Goal: Task Accomplishment & Management: Use online tool/utility

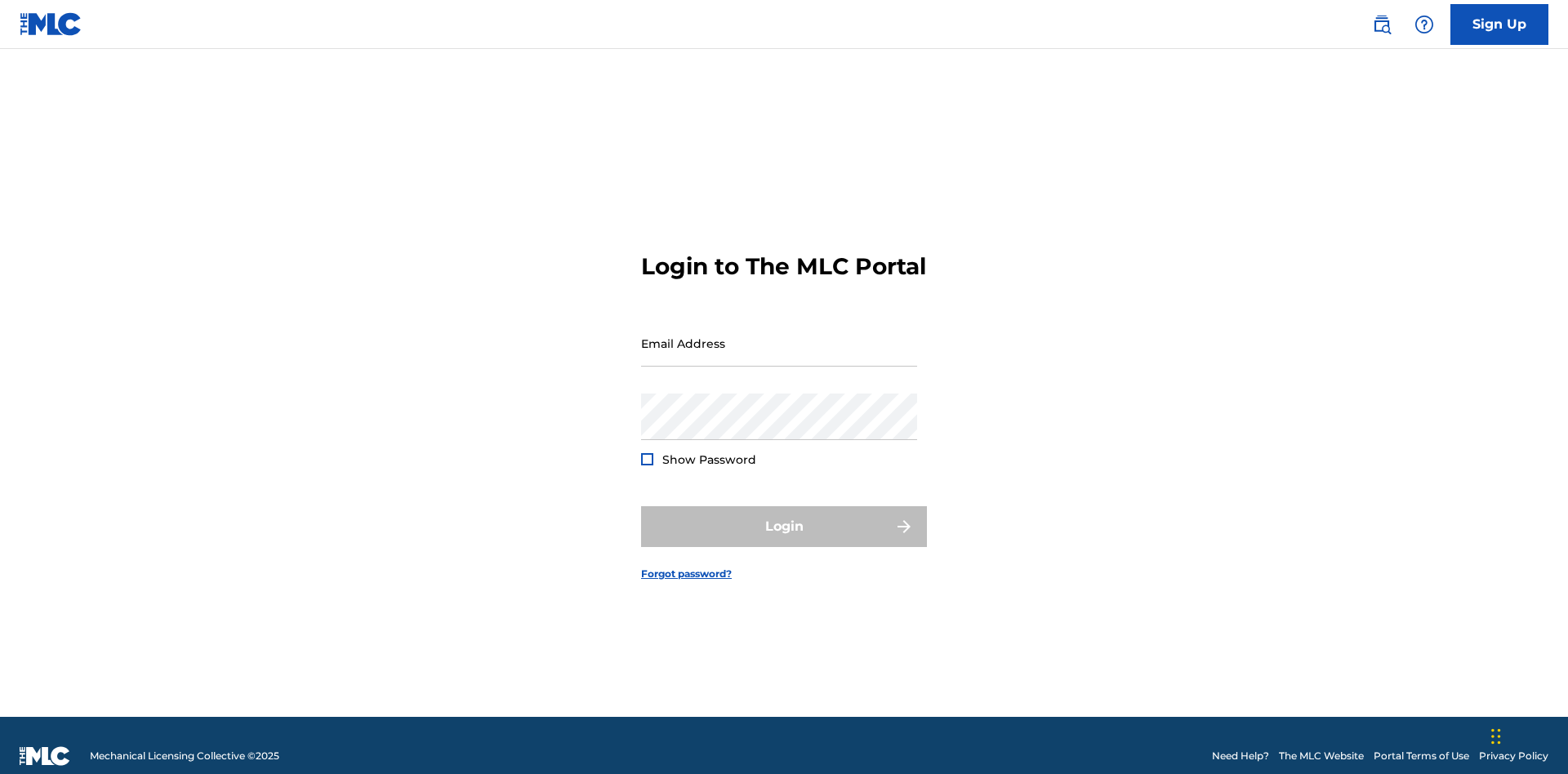
scroll to position [22, 0]
click at [779, 336] on input "Email Address" at bounding box center [778, 342] width 276 height 46
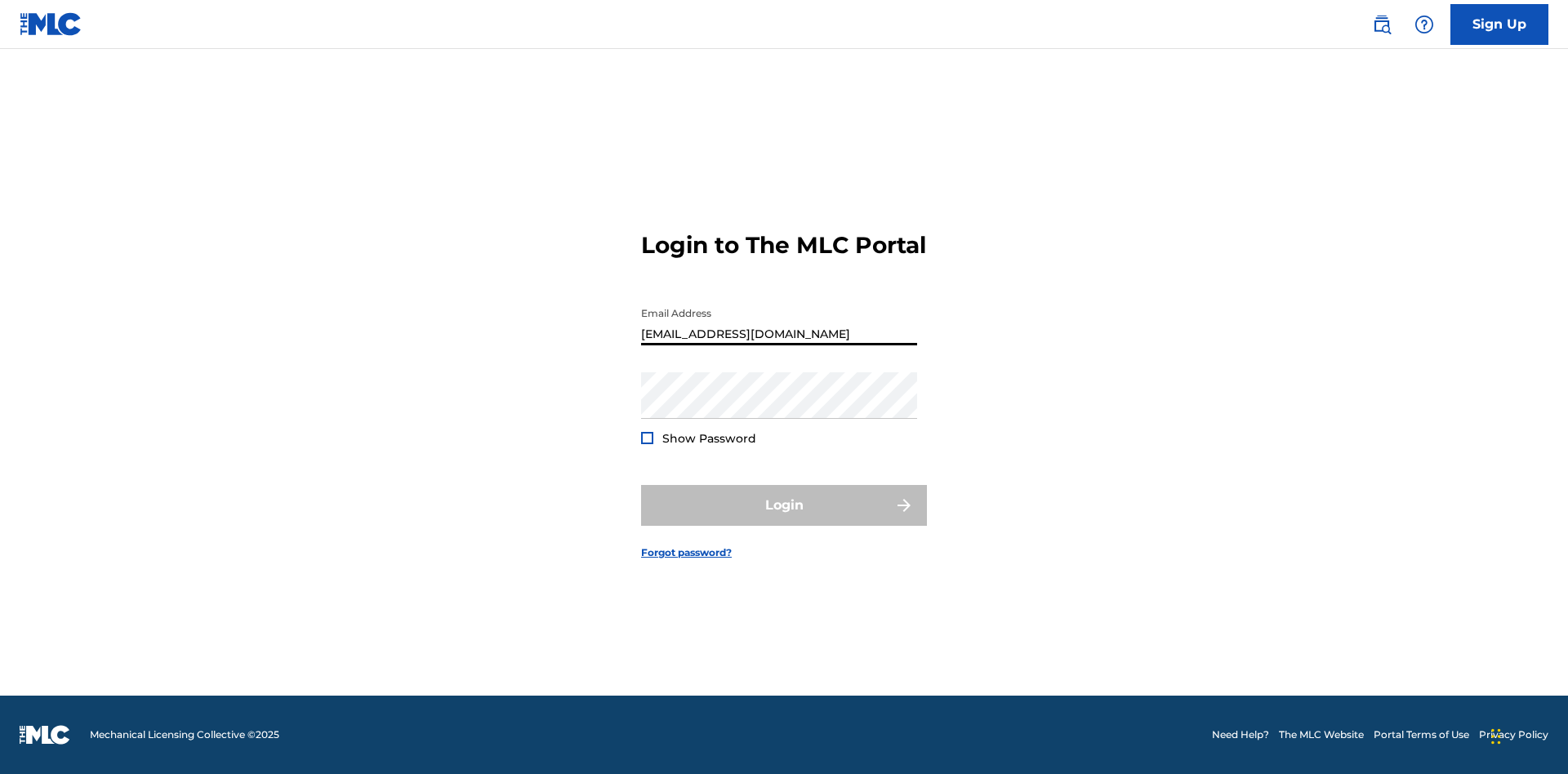
type input "Duke.McTesterson@gmail.com"
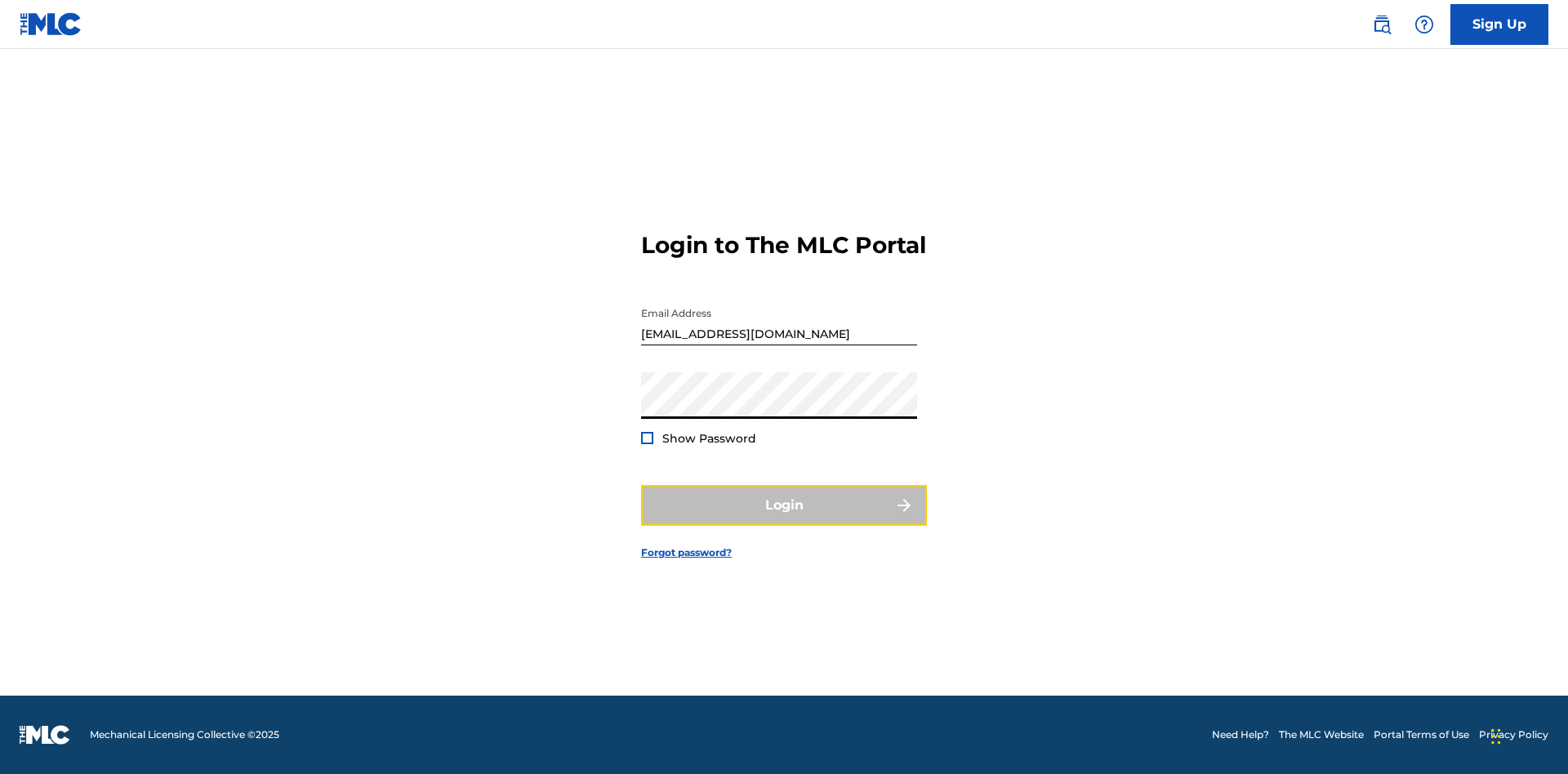
click at [784, 519] on button "Login" at bounding box center [784, 505] width 286 height 40
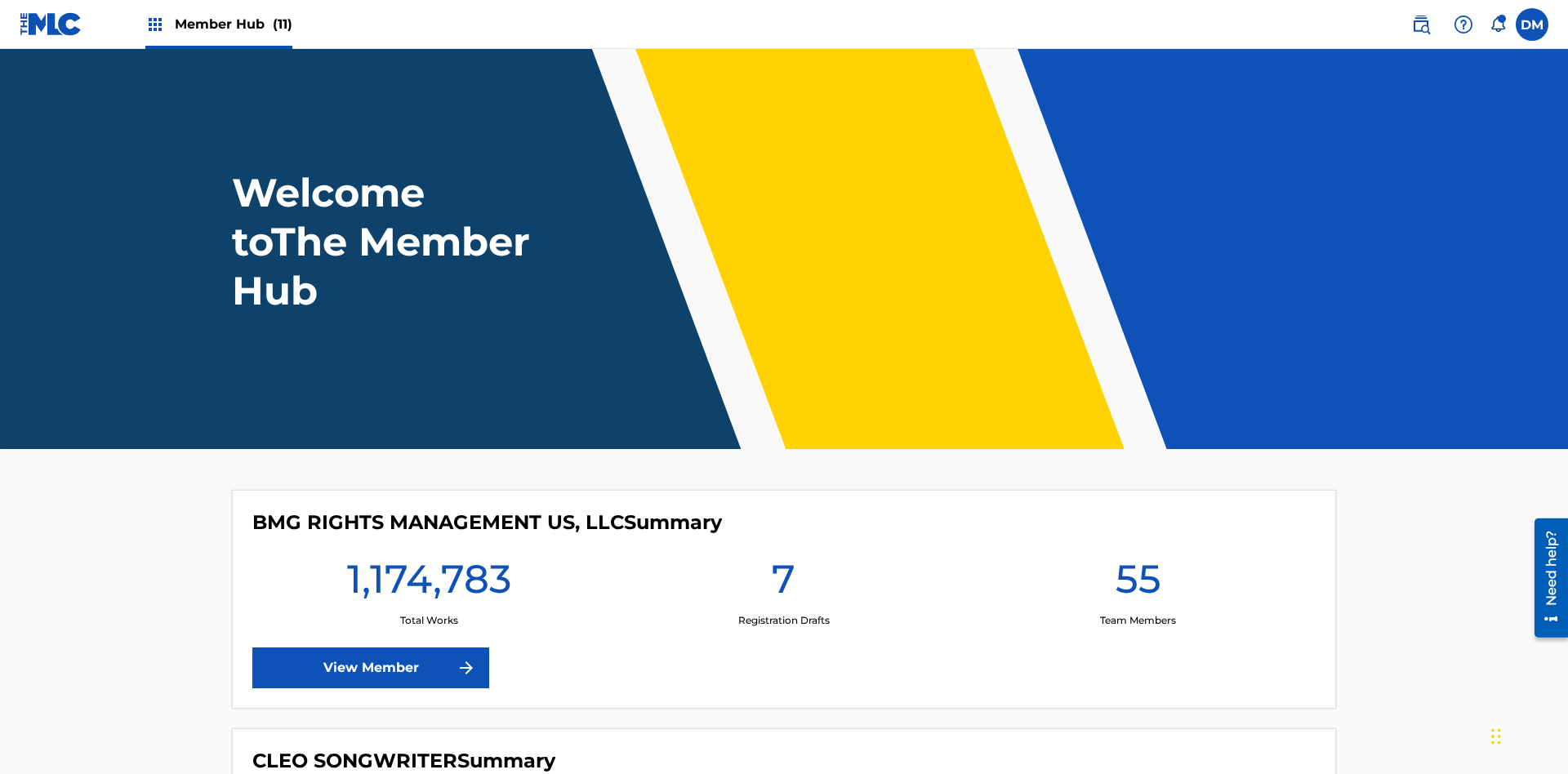
click at [232, 24] on span "Member Hub (11)" at bounding box center [233, 24] width 118 height 19
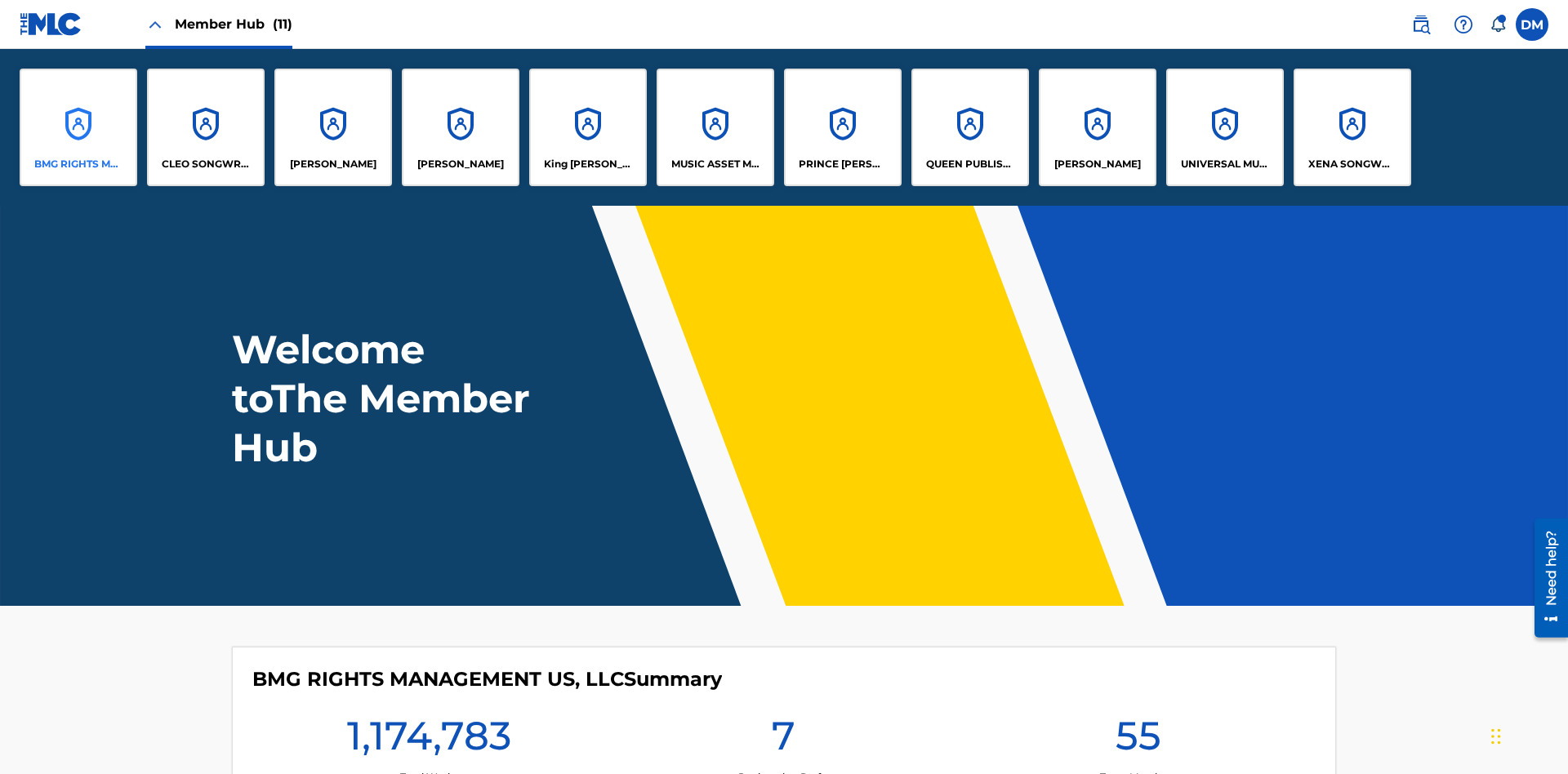
click at [78, 164] on p "BMG RIGHTS MANAGEMENT US, LLC" at bounding box center [78, 165] width 89 height 15
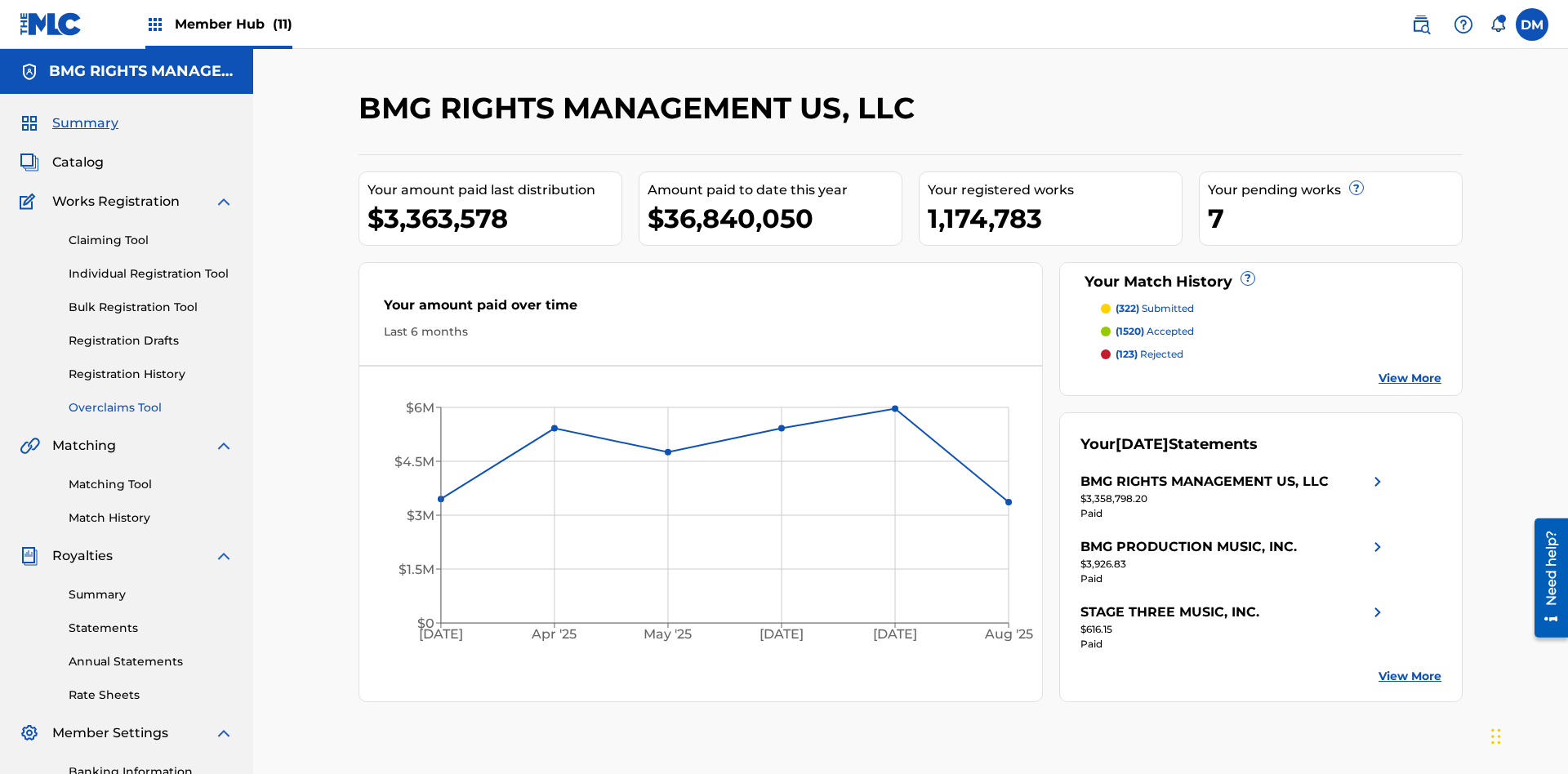
click at [151, 400] on link "Overclaims Tool" at bounding box center [150, 408] width 165 height 17
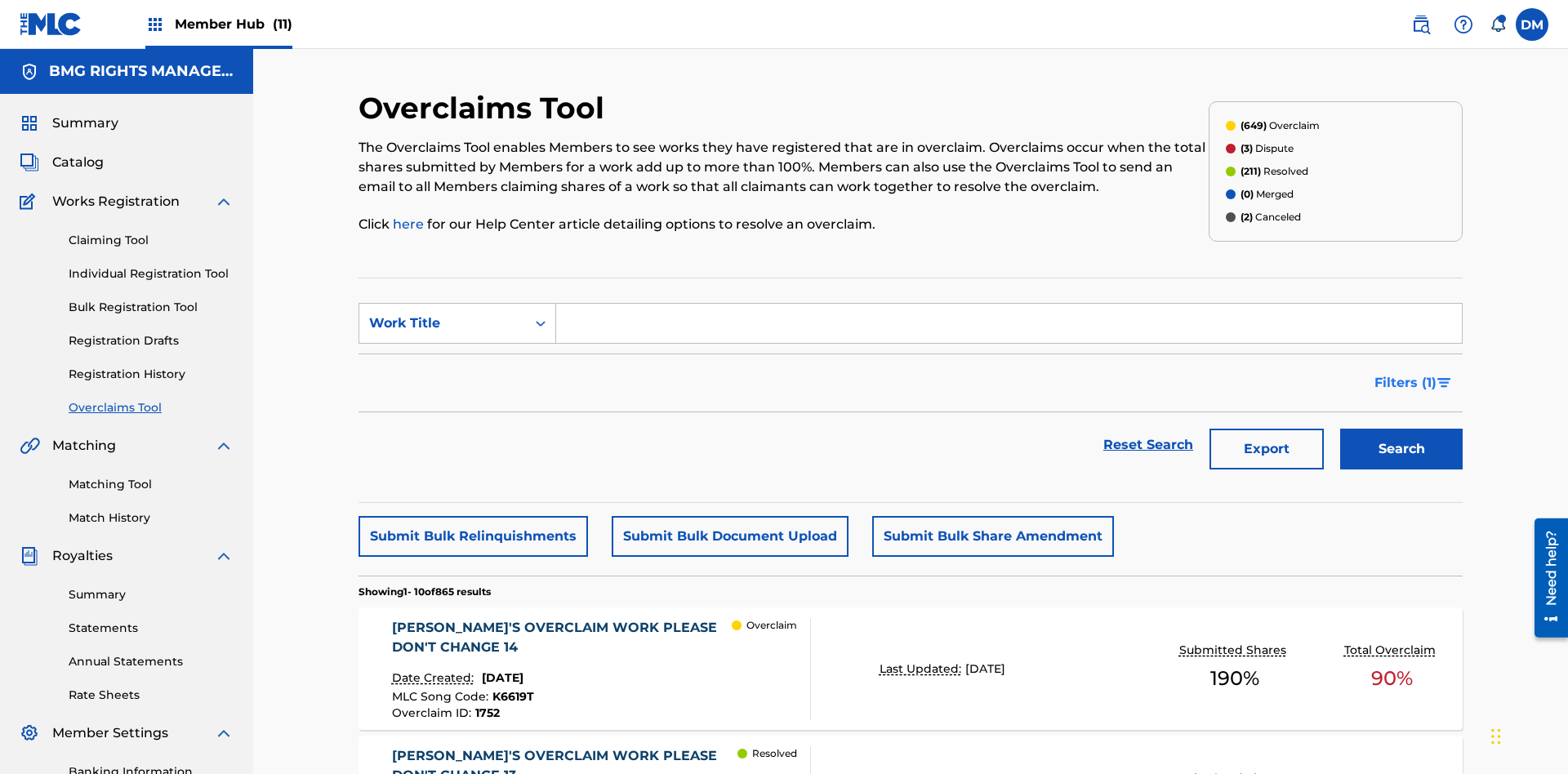
click at [1404, 373] on span "Filters ( 1 )" at bounding box center [1405, 383] width 62 height 20
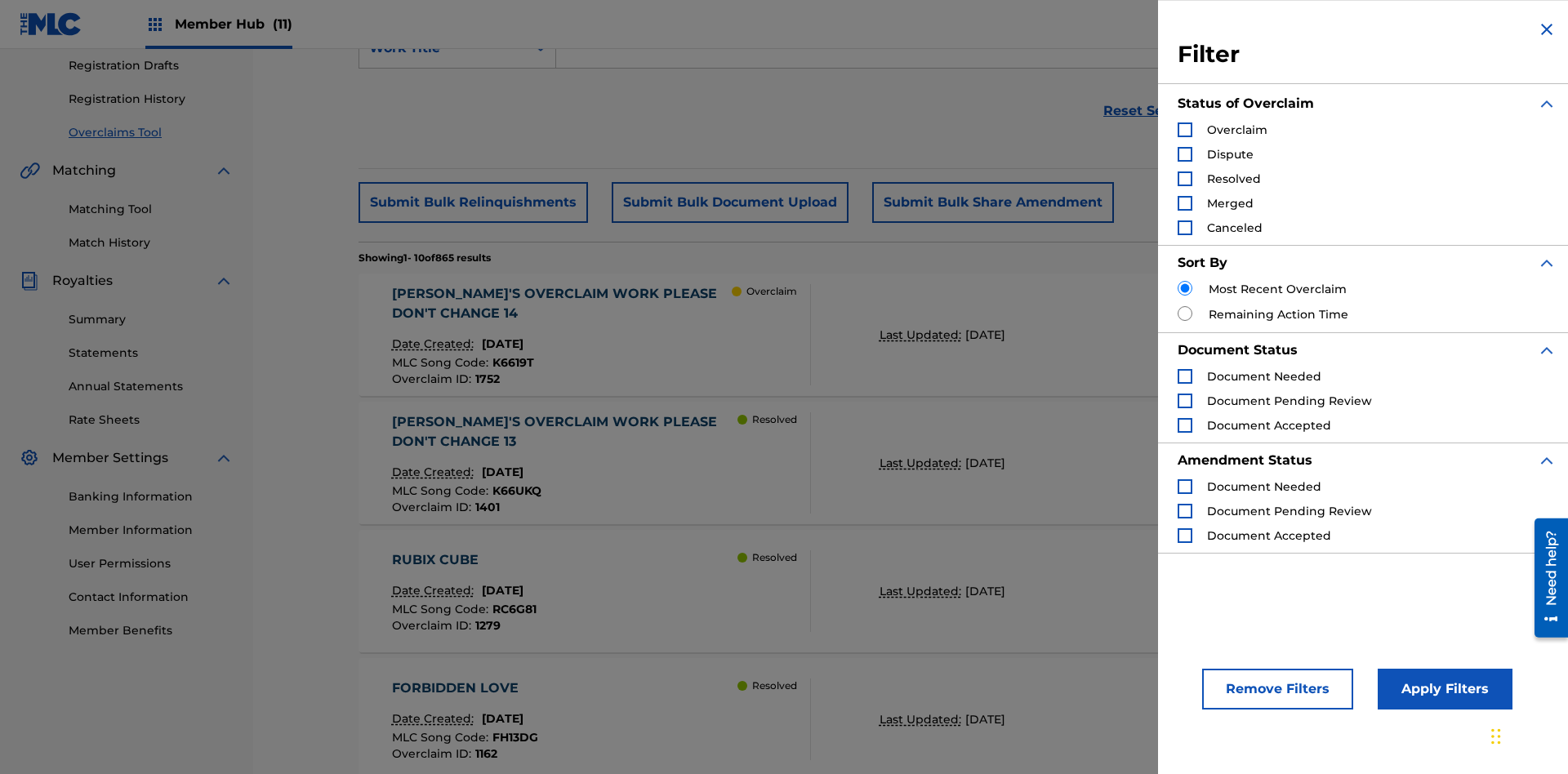
click at [1185, 130] on div "Search Form" at bounding box center [1185, 130] width 15 height 15
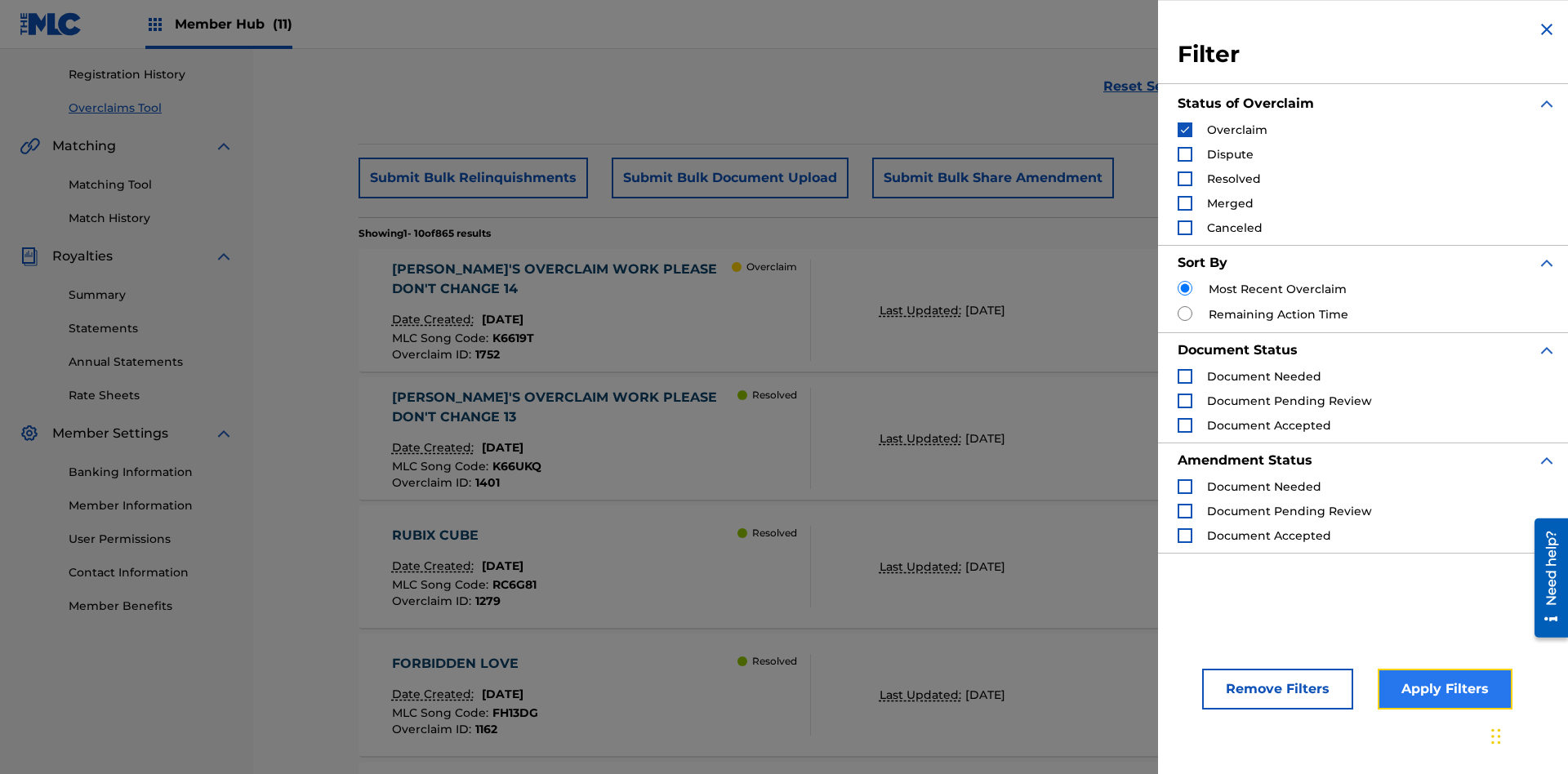
click at [1442, 689] on button "Apply Filters" at bounding box center [1444, 688] width 135 height 40
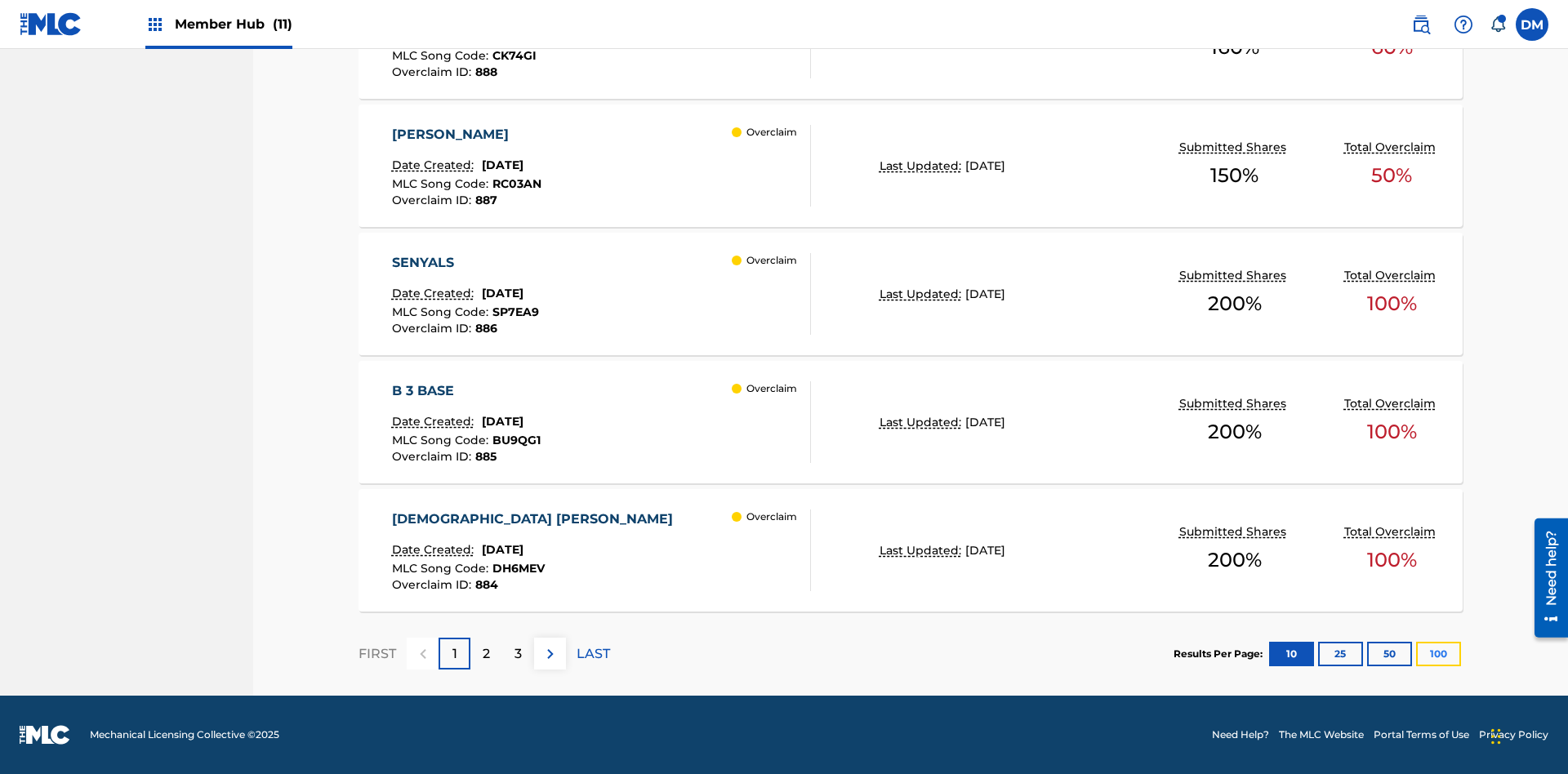
click at [1416, 653] on button "100" at bounding box center [1438, 654] width 45 height 24
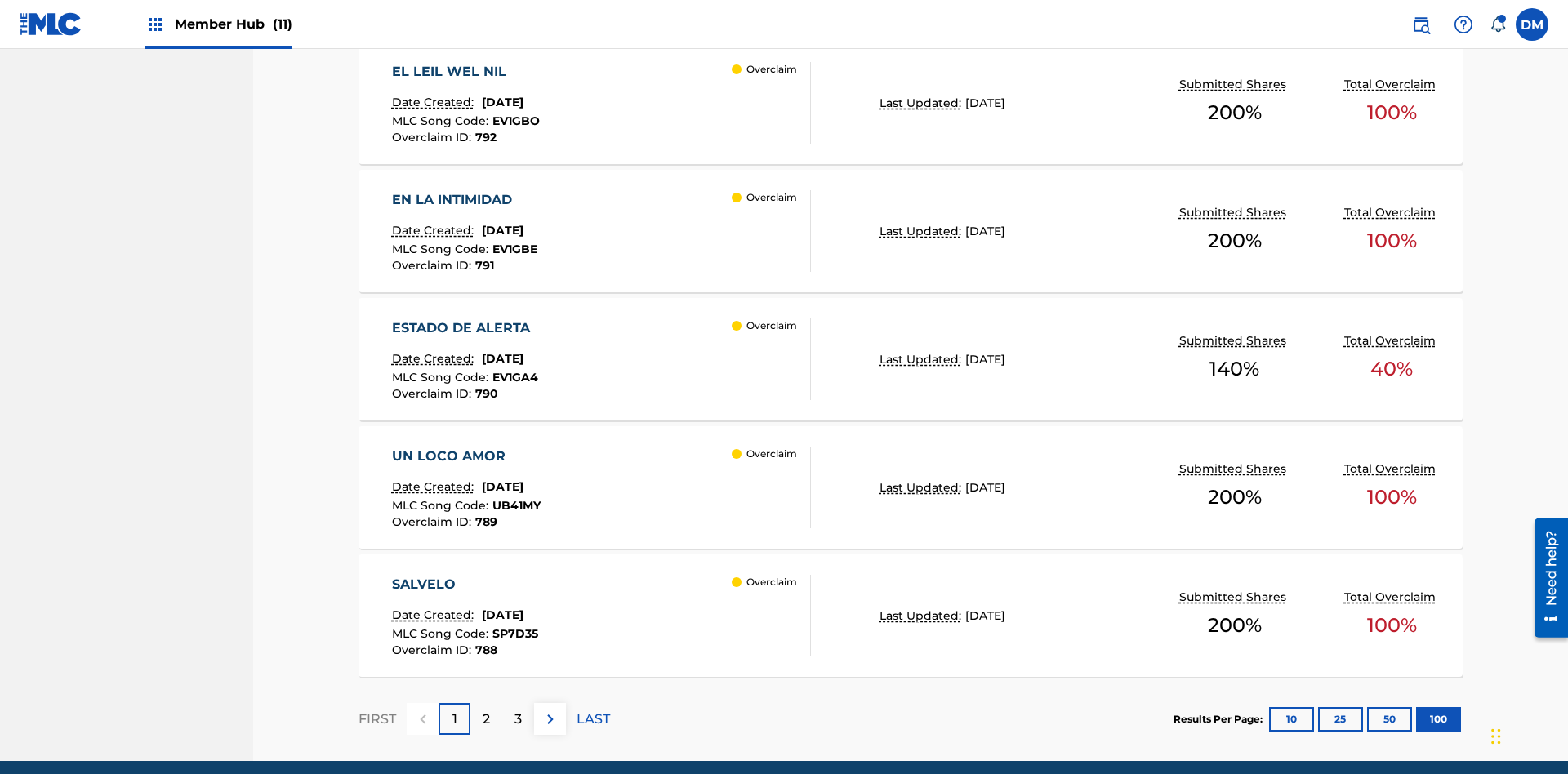
scroll to position [12808, 0]
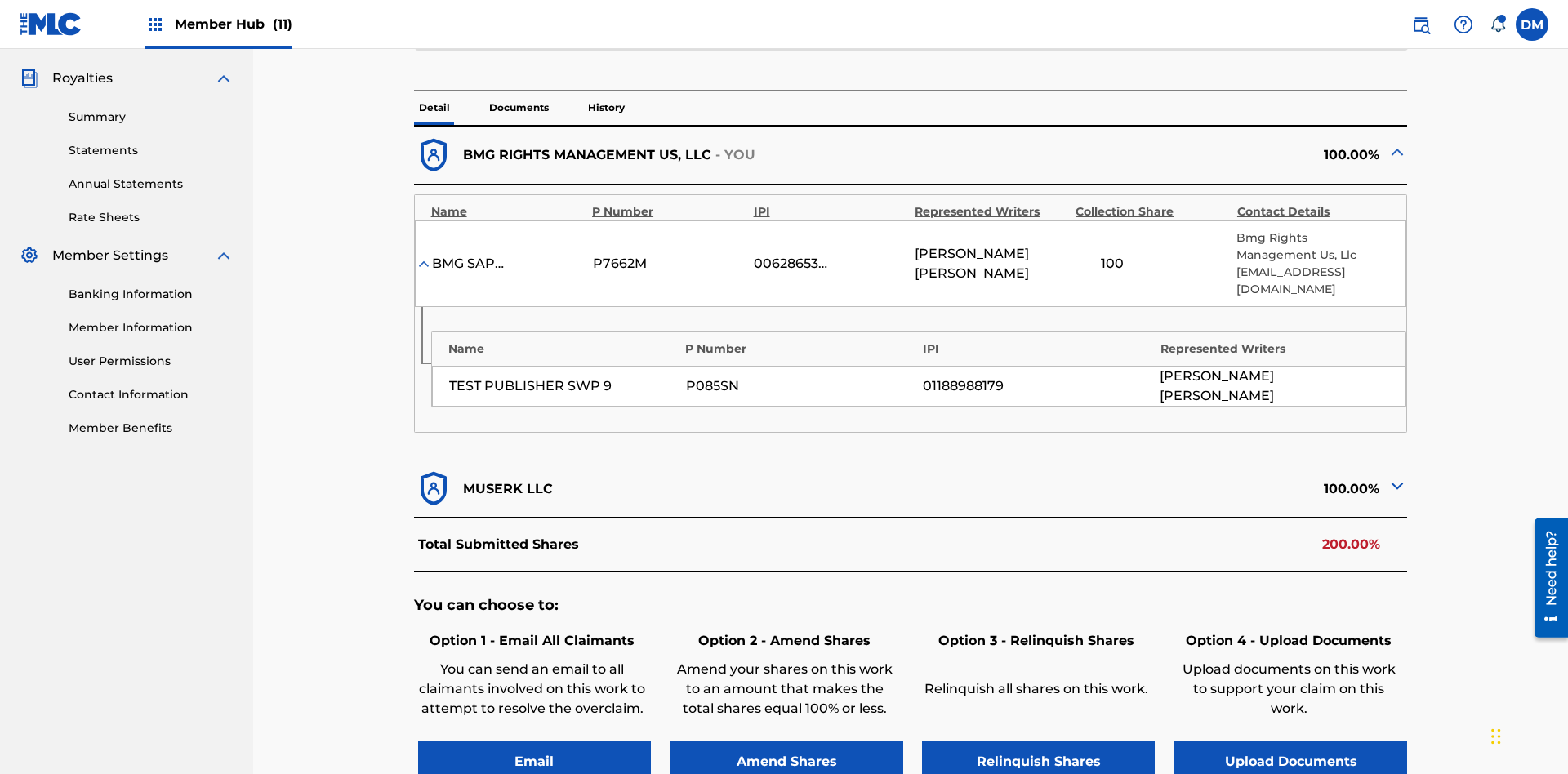
scroll to position [613, 0]
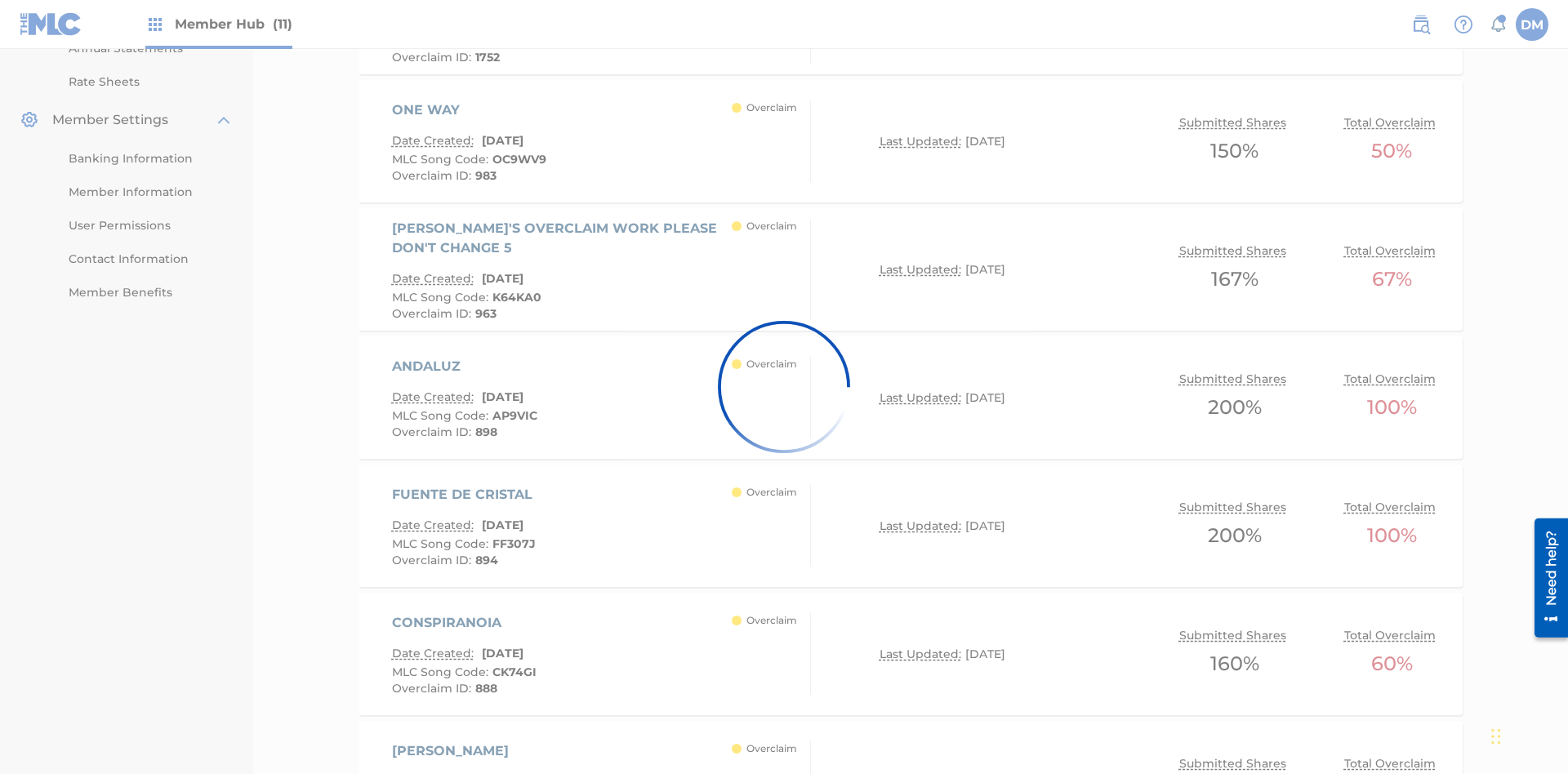
scroll to position [7944, 0]
